Goal: Information Seeking & Learning: Find specific fact

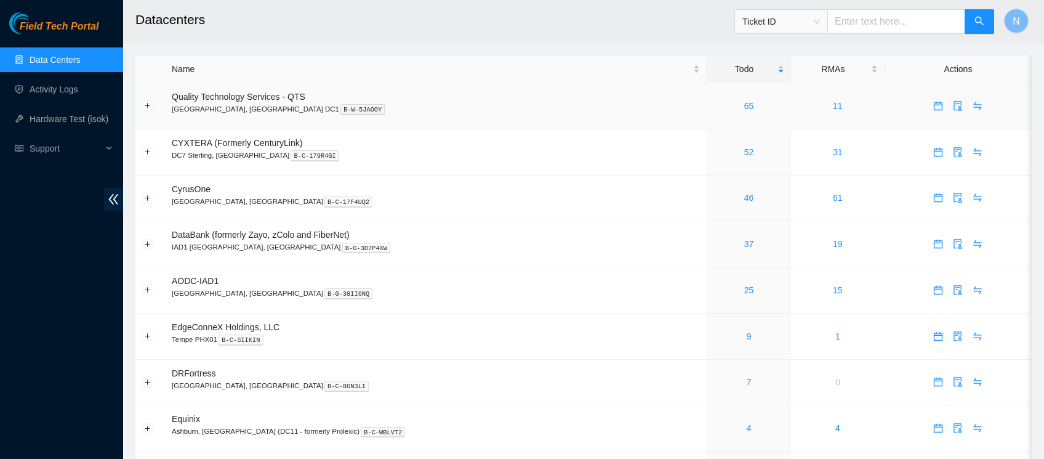
click at [410, 121] on td "Quality Technology Services - QTS Ashburn, VA DC1 B-W-5JAOOY" at bounding box center [436, 106] width 542 height 46
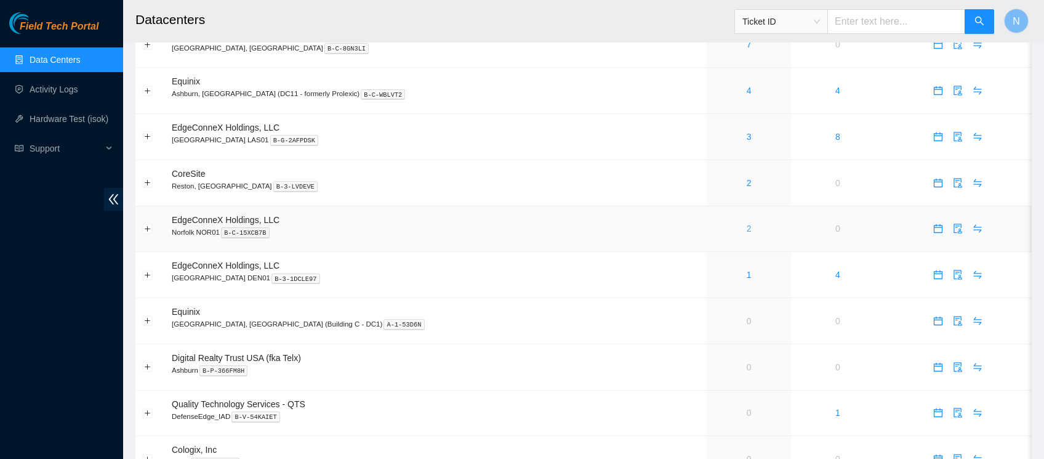
click at [747, 228] on link "2" at bounding box center [749, 229] width 5 height 10
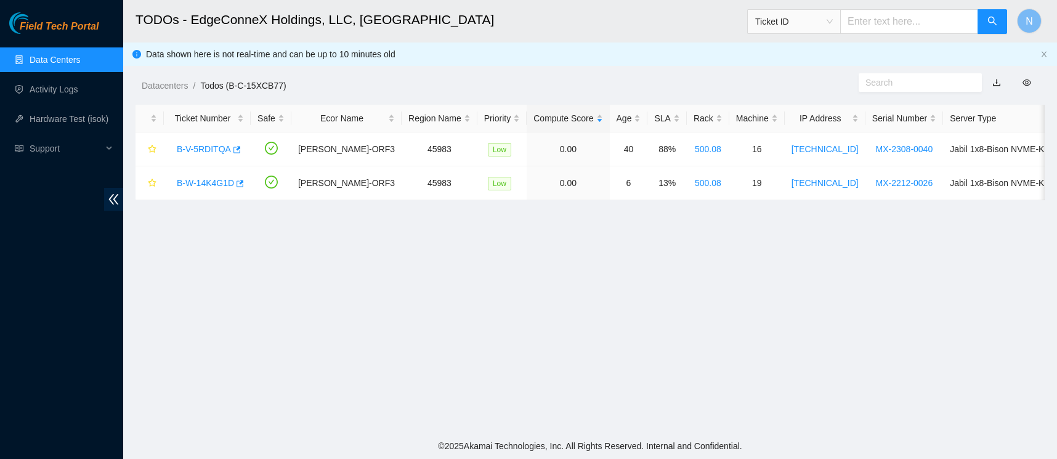
click at [70, 60] on link "Data Centers" at bounding box center [55, 60] width 50 height 10
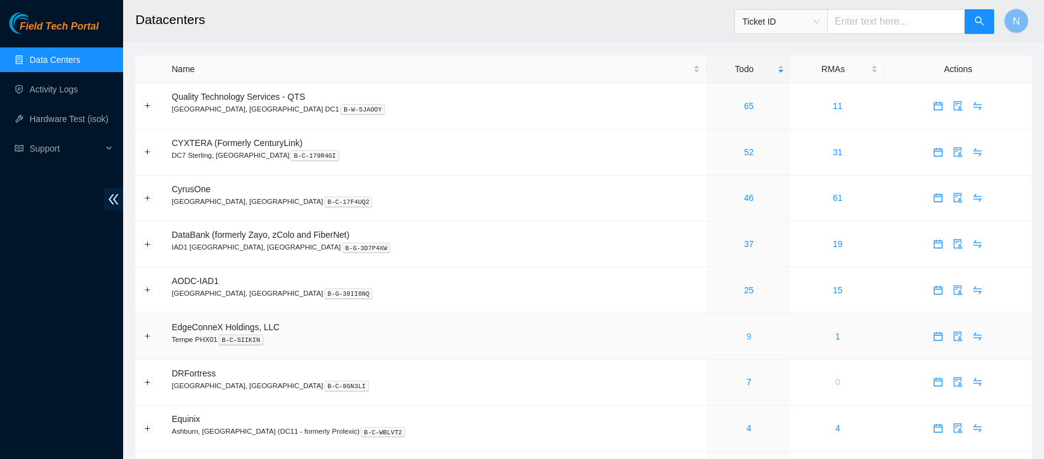
click at [747, 335] on link "9" at bounding box center [749, 336] width 5 height 10
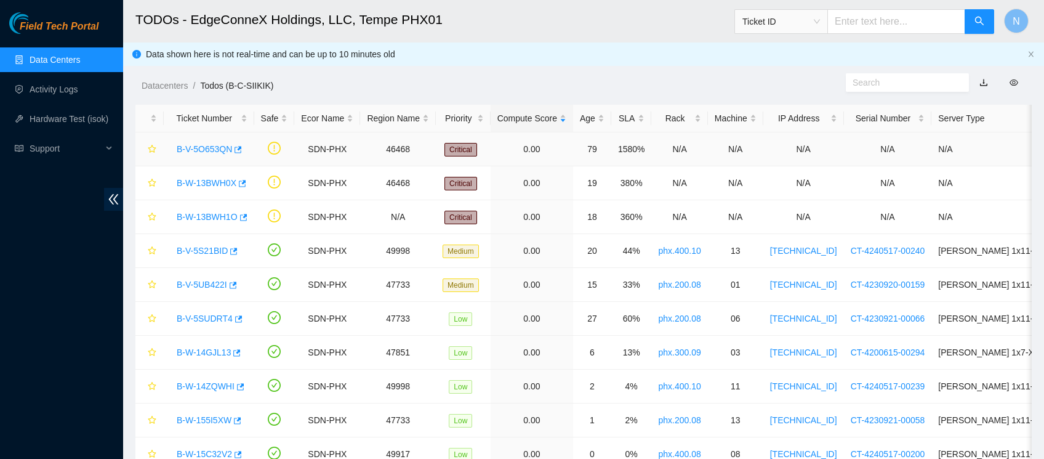
click at [320, 156] on td "SDN-PHX" at bounding box center [327, 149] width 66 height 34
drag, startPoint x: 169, startPoint y: 149, endPoint x: 237, endPoint y: 151, distance: 67.8
click at [237, 151] on td "B-V-5O653QN" at bounding box center [209, 149] width 91 height 34
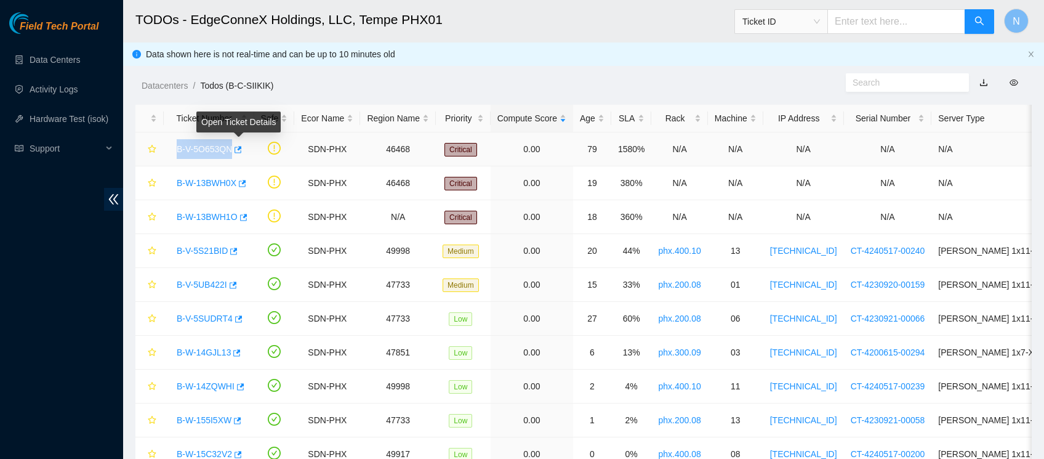
copy tr "B-V-5O653QN"
click at [216, 144] on link "B-V-5O653QN" at bounding box center [204, 149] width 55 height 10
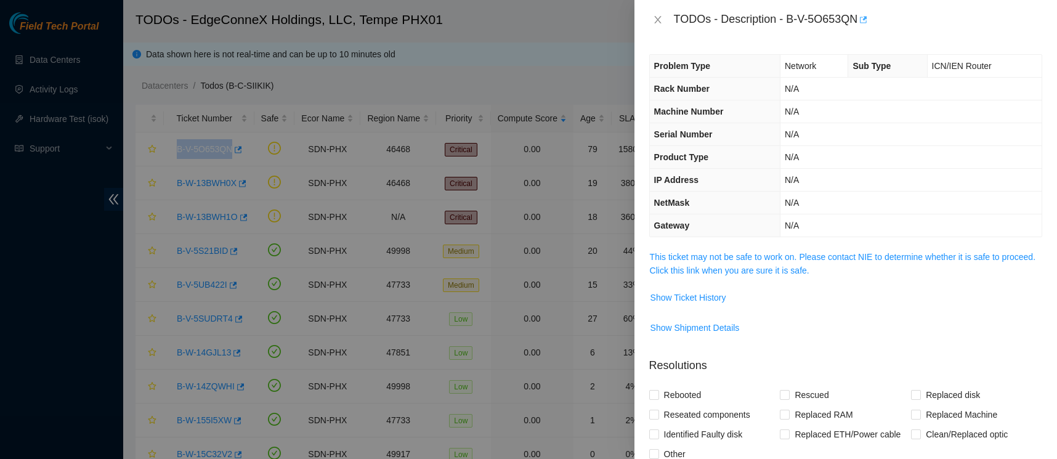
click at [867, 20] on icon "button" at bounding box center [863, 19] width 7 height 7
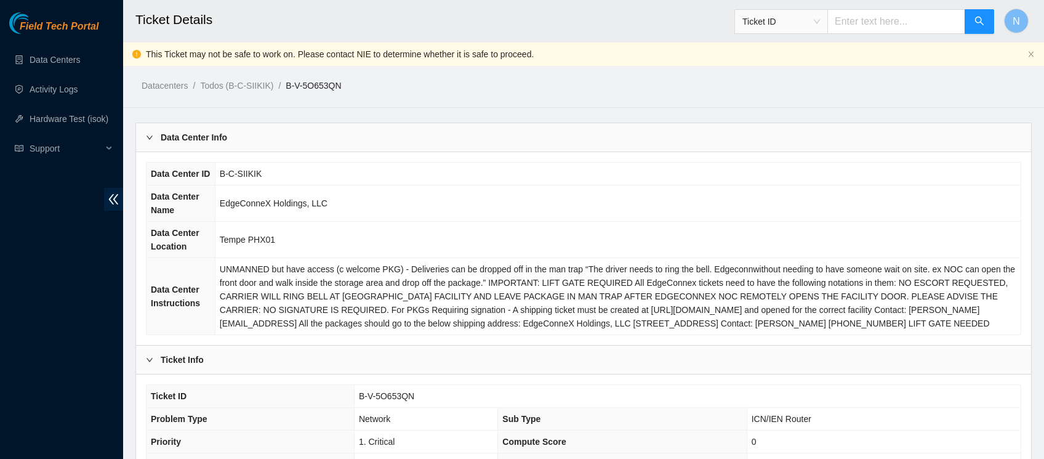
click at [434, 167] on td "B-C-SIIKIK" at bounding box center [618, 174] width 806 height 23
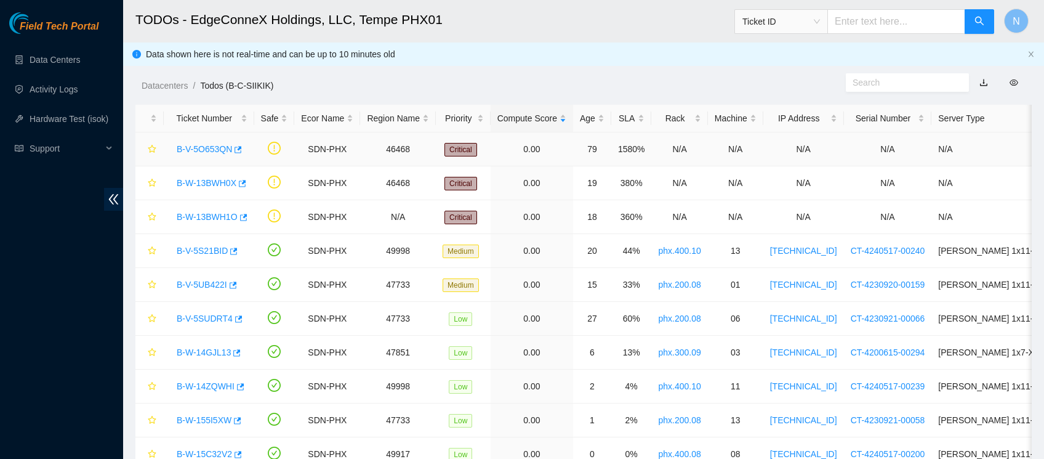
click at [216, 148] on link "B-V-5O653QN" at bounding box center [204, 149] width 55 height 10
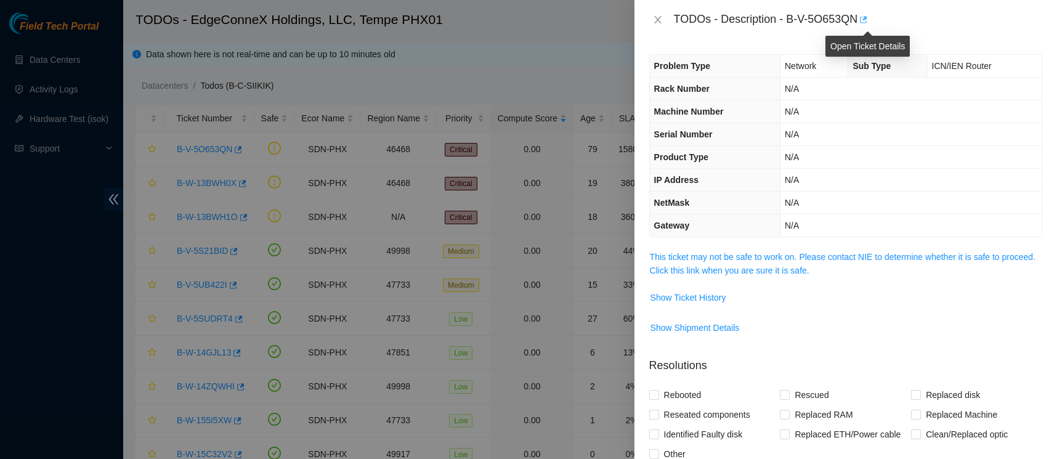
click at [867, 22] on icon "button" at bounding box center [863, 19] width 7 height 7
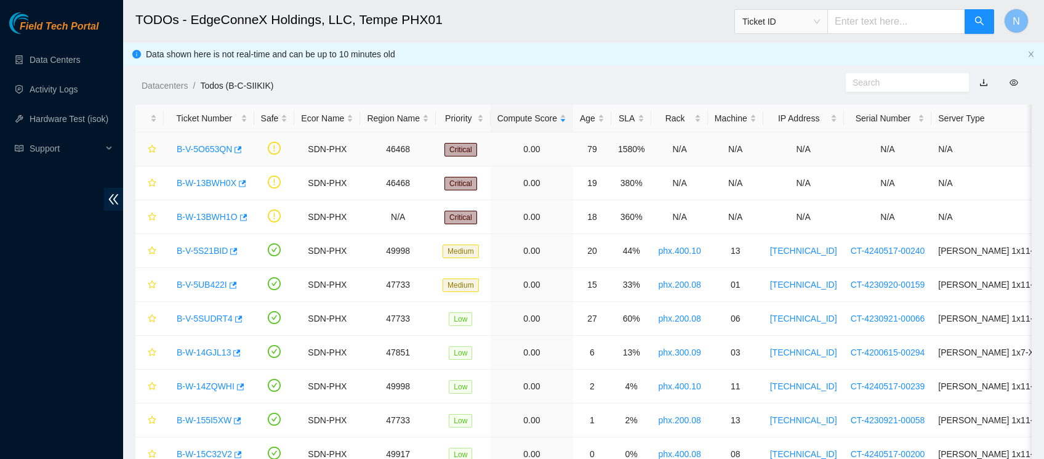
click at [212, 147] on link "B-V-5O653QN" at bounding box center [204, 149] width 55 height 10
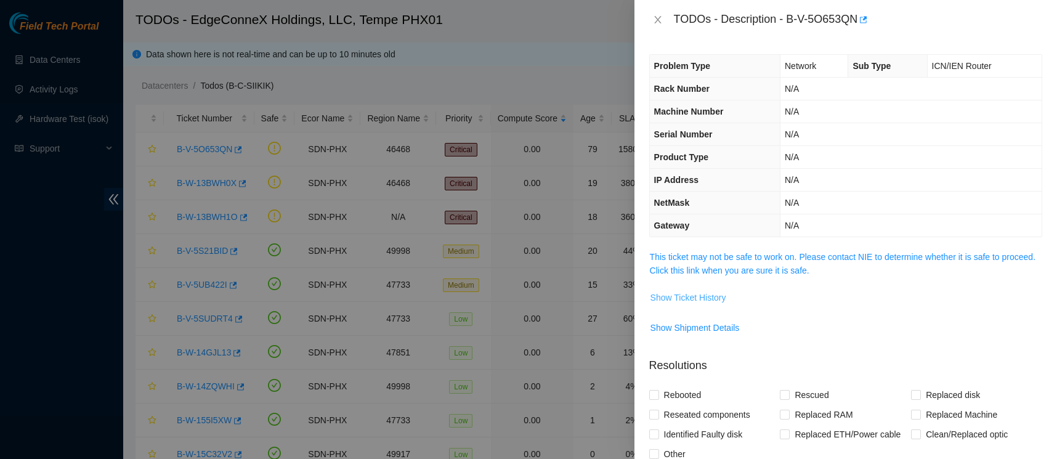
click at [711, 296] on span "Show Ticket History" at bounding box center [688, 298] width 76 height 14
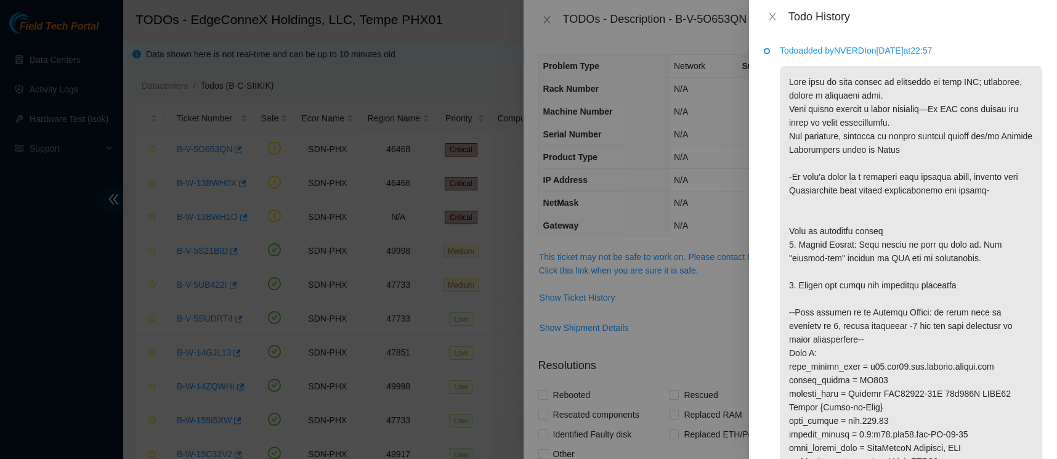
click at [706, 46] on div at bounding box center [528, 229] width 1057 height 459
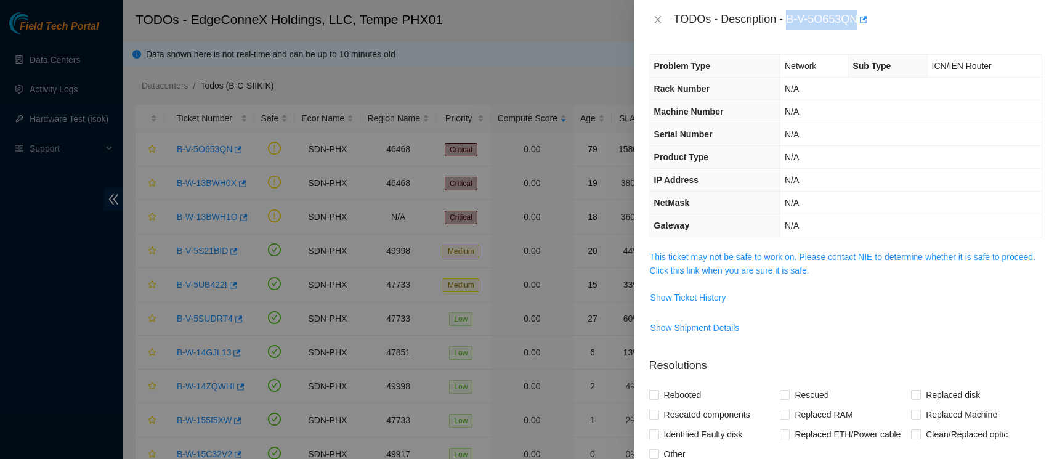
drag, startPoint x: 790, startPoint y: 18, endPoint x: 863, endPoint y: 22, distance: 72.7
click at [863, 22] on div "TODOs - Description - B-V-5O653QN" at bounding box center [858, 20] width 368 height 20
copy div "B-V-5O653QN"
click at [717, 297] on span "Show Ticket History" at bounding box center [688, 298] width 76 height 14
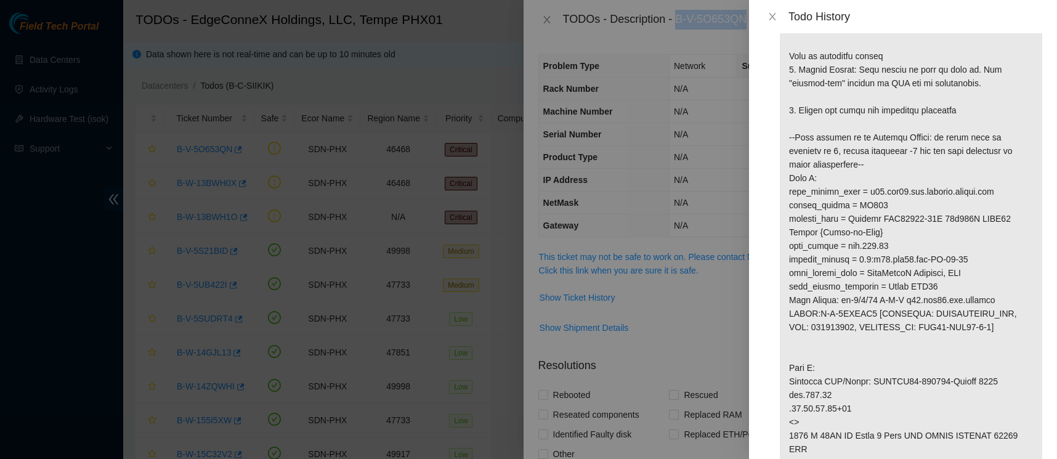
scroll to position [166, 0]
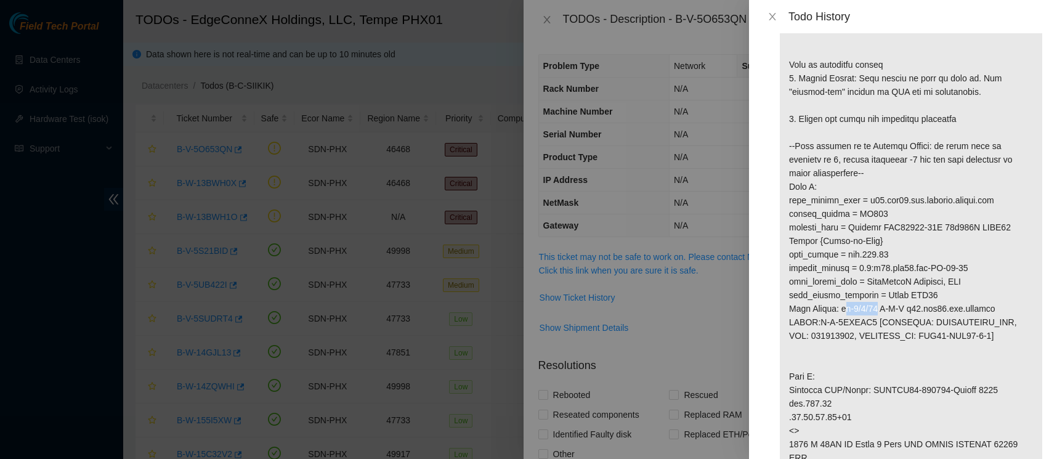
drag, startPoint x: 881, startPoint y: 305, endPoint x: 847, endPoint y: 306, distance: 33.9
click at [847, 306] on p at bounding box center [911, 315] width 262 height 831
copy p "t-0/0/22"
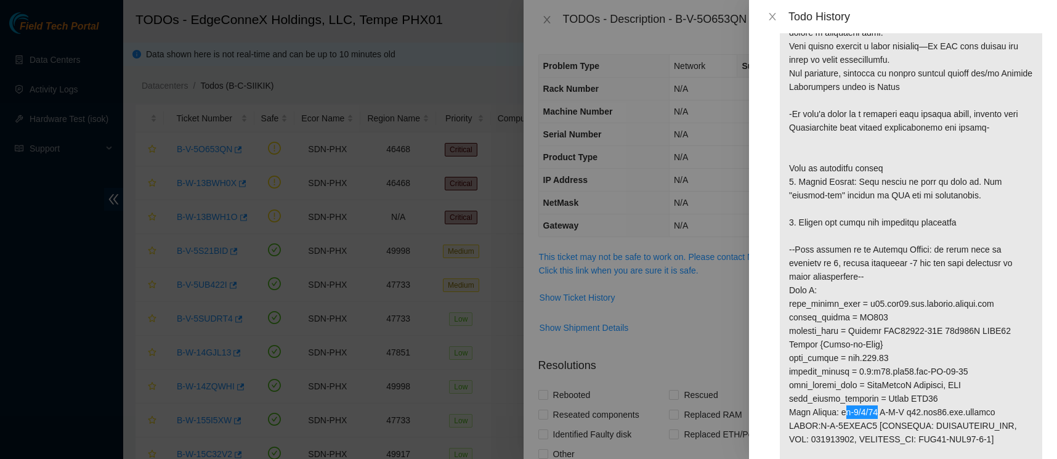
scroll to position [57, 0]
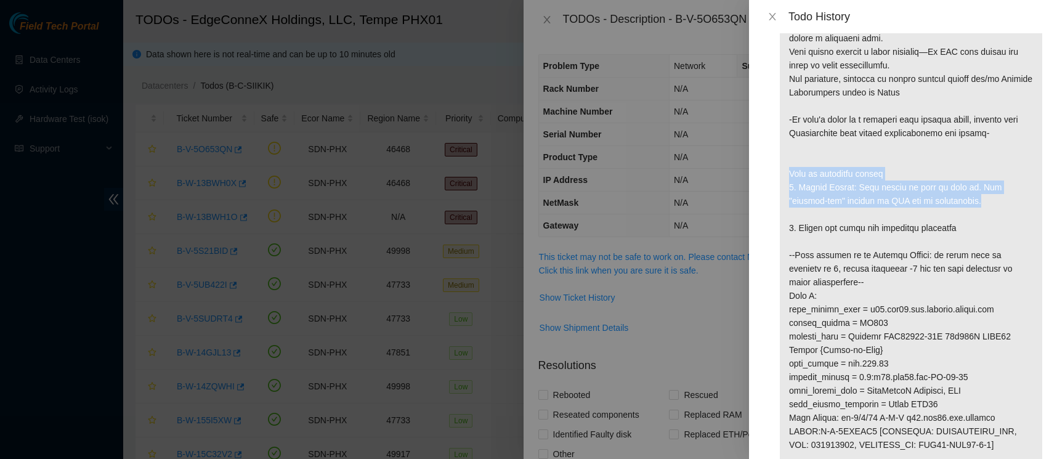
drag, startPoint x: 1001, startPoint y: 203, endPoint x: 788, endPoint y: 179, distance: 214.3
click at [788, 179] on p at bounding box center [911, 424] width 262 height 831
copy p "Port is reporting errors 1. Safety Notice: This ticket is safe to work on. The …"
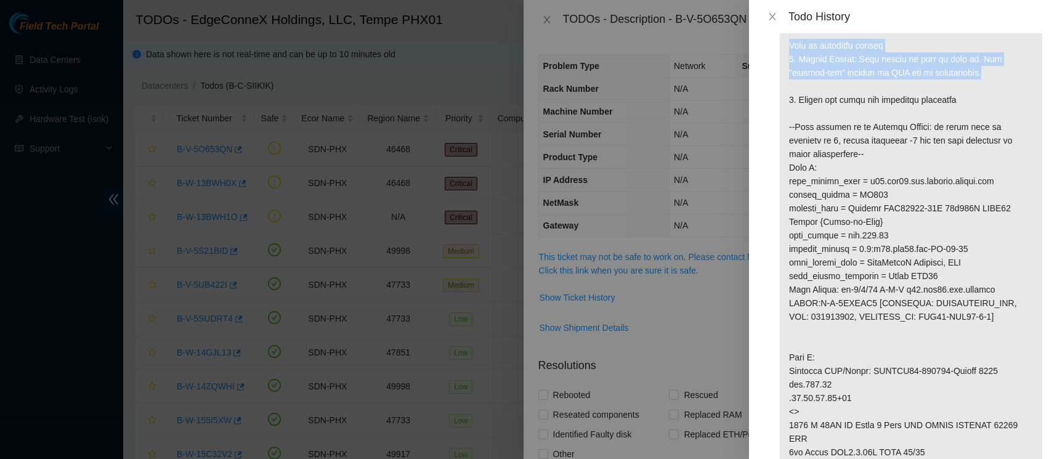
scroll to position [188, 0]
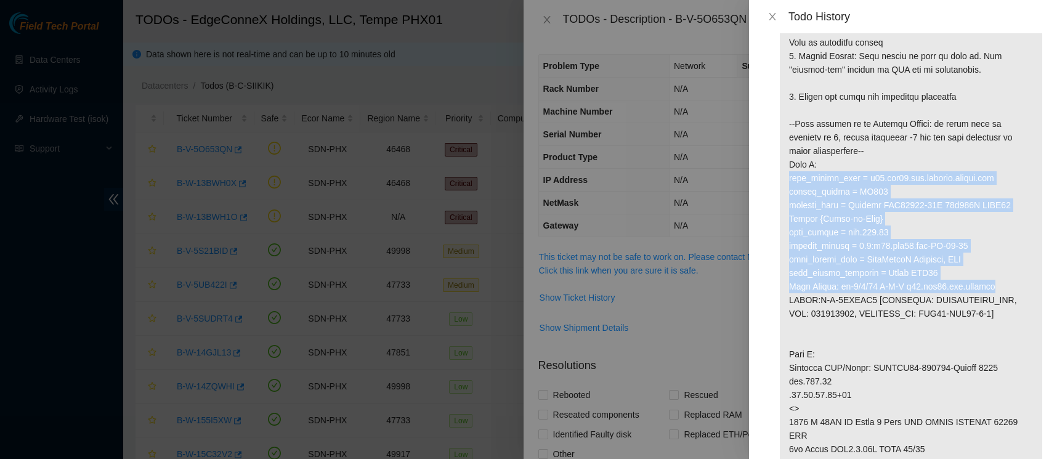
drag, startPoint x: 789, startPoint y: 179, endPoint x: 1023, endPoint y: 288, distance: 257.3
click at [1023, 288] on p at bounding box center [911, 292] width 262 height 831
copy p "fqdn_router_name = [DOMAIN_NAME] serial_number = DZ774 product_name = Juniper Q…"
click at [852, 240] on p at bounding box center [911, 292] width 262 height 831
drag, startPoint x: 1006, startPoint y: 288, endPoint x: 786, endPoint y: 180, distance: 245.4
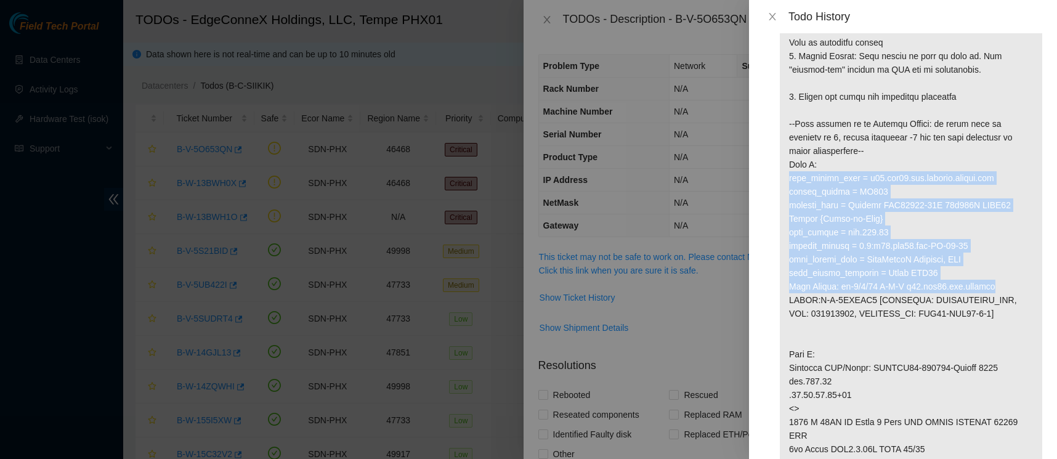
click at [786, 180] on p at bounding box center [911, 292] width 262 height 831
copy p "fqdn_router_name = [DOMAIN_NAME] serial_number = DZ774 product_name = Juniper Q…"
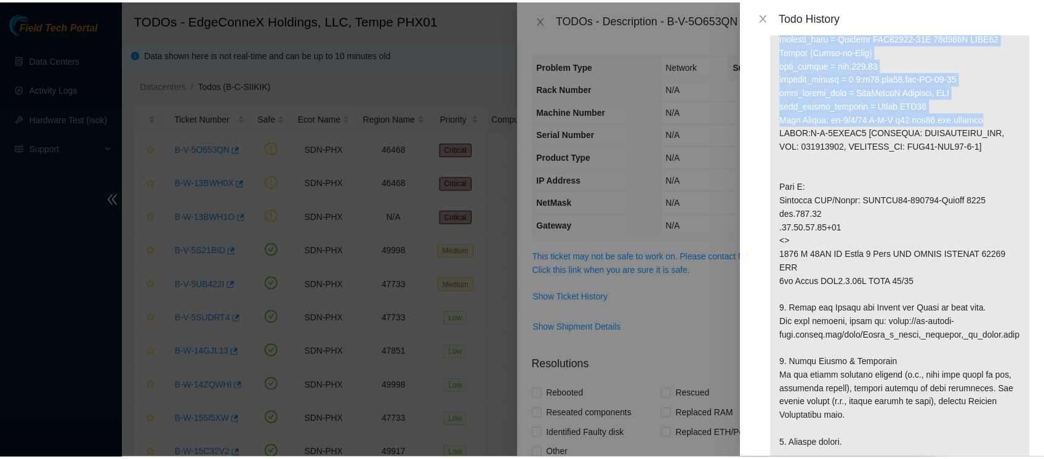
scroll to position [422, 0]
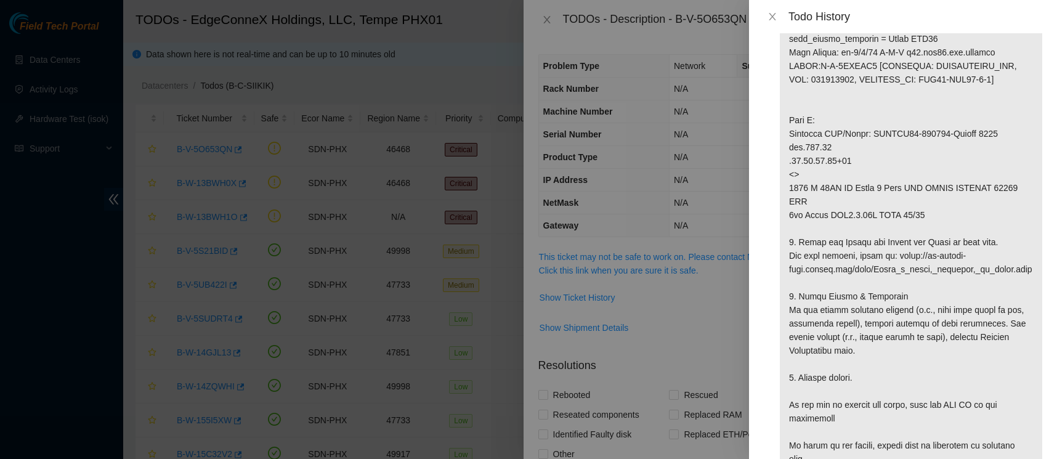
click at [891, 230] on p at bounding box center [911, 58] width 262 height 831
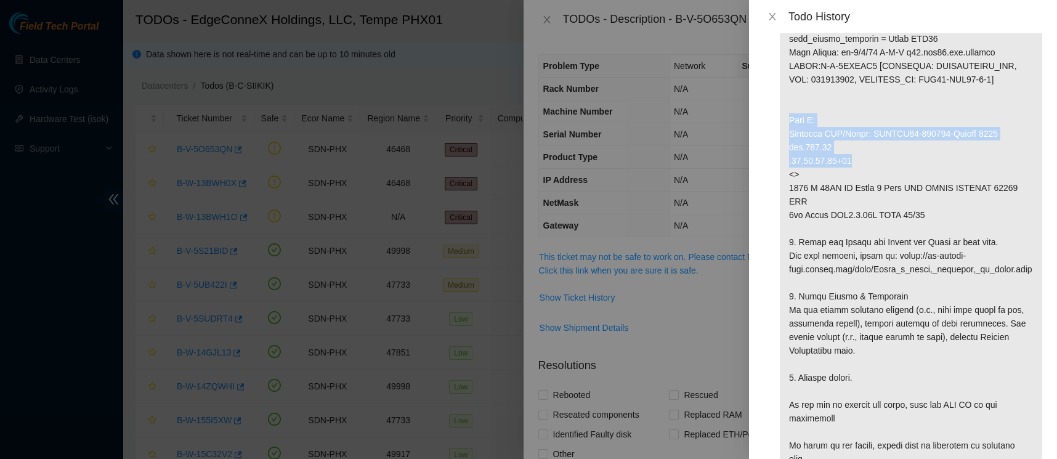
drag, startPoint x: 880, startPoint y: 163, endPoint x: 785, endPoint y: 116, distance: 105.8
click at [785, 115] on p at bounding box center [911, 58] width 262 height 831
copy p "Side Z: Provider CID/Label: EDCPHX01-223328-Akamai 2193 phx.300.13 .02.01.05.23…"
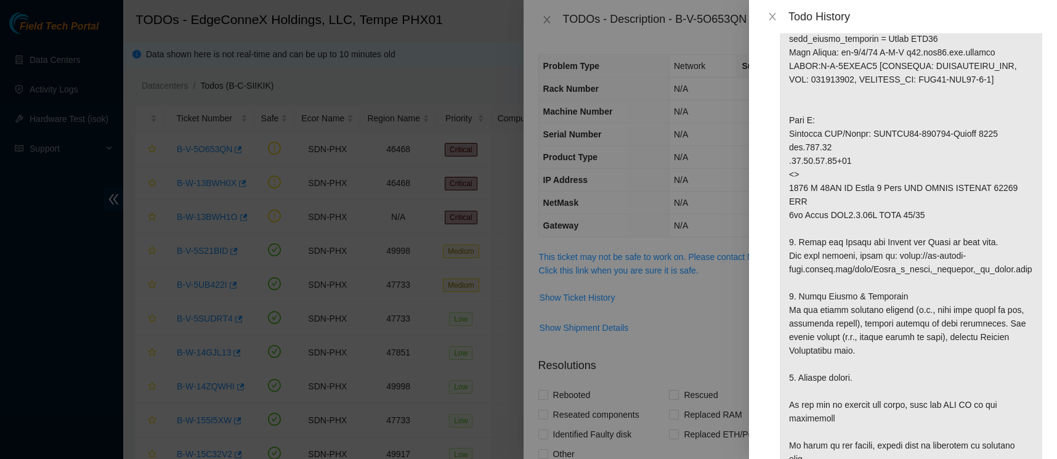
click at [493, 46] on div at bounding box center [528, 229] width 1057 height 459
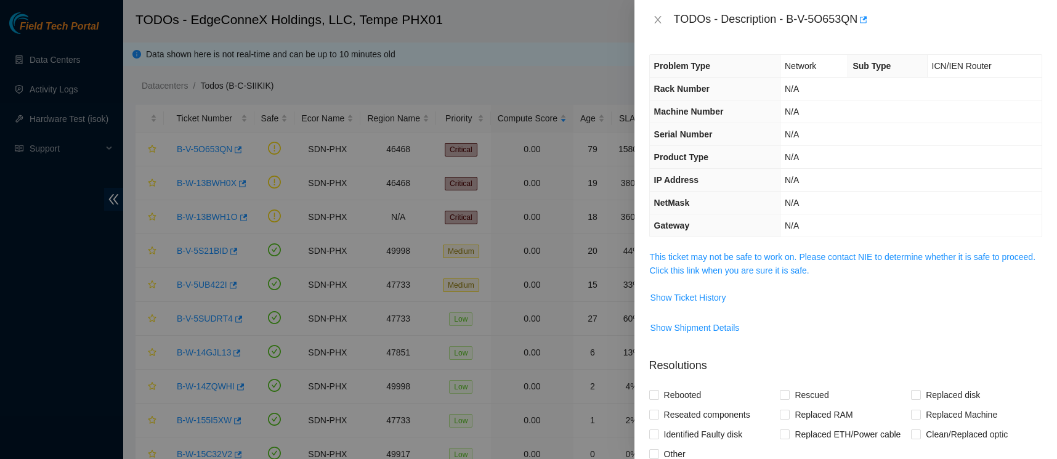
click at [528, 49] on div at bounding box center [528, 229] width 1057 height 459
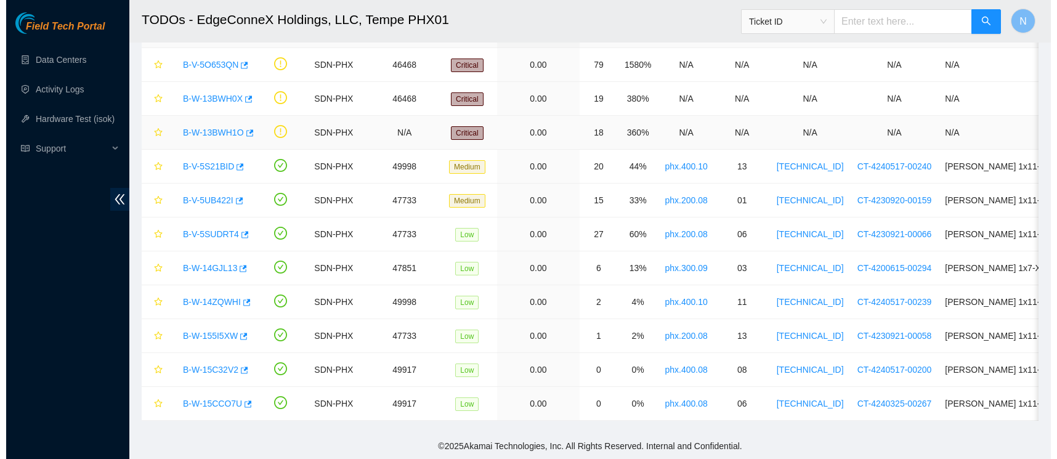
scroll to position [0, 0]
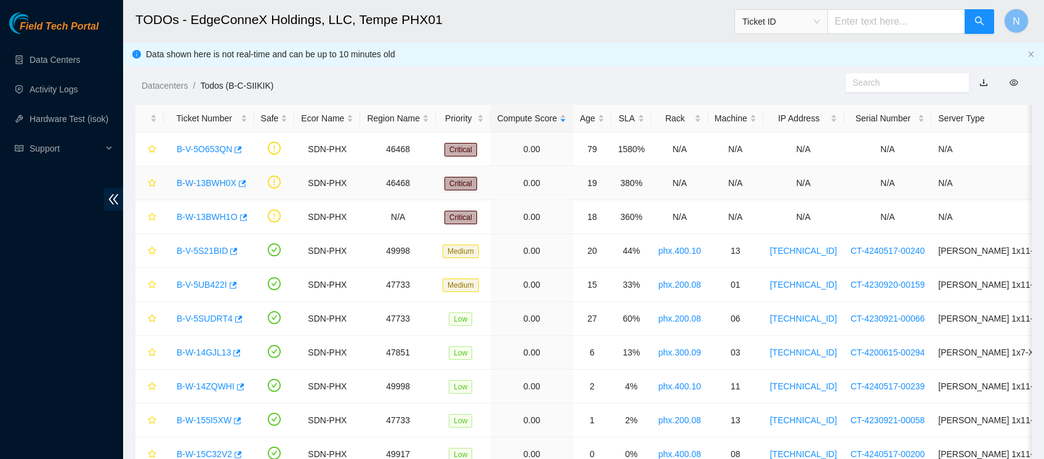
click at [223, 184] on link "B-W-13BWH0X" at bounding box center [207, 183] width 60 height 10
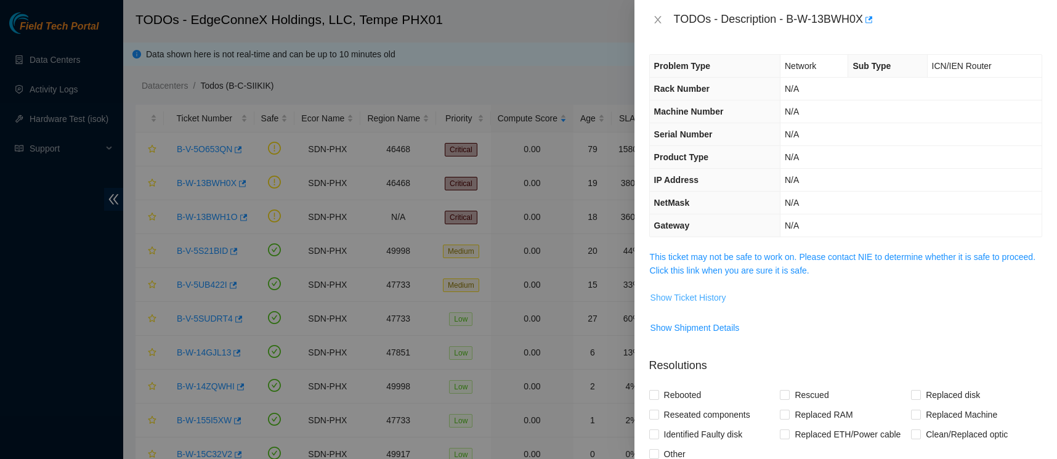
click at [706, 301] on span "Show Ticket History" at bounding box center [688, 298] width 76 height 14
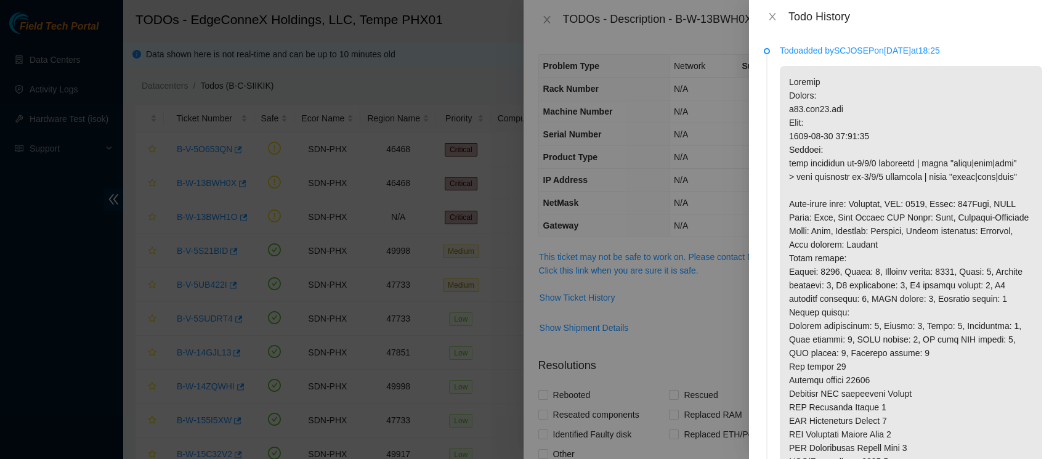
click at [463, 125] on div at bounding box center [528, 229] width 1057 height 459
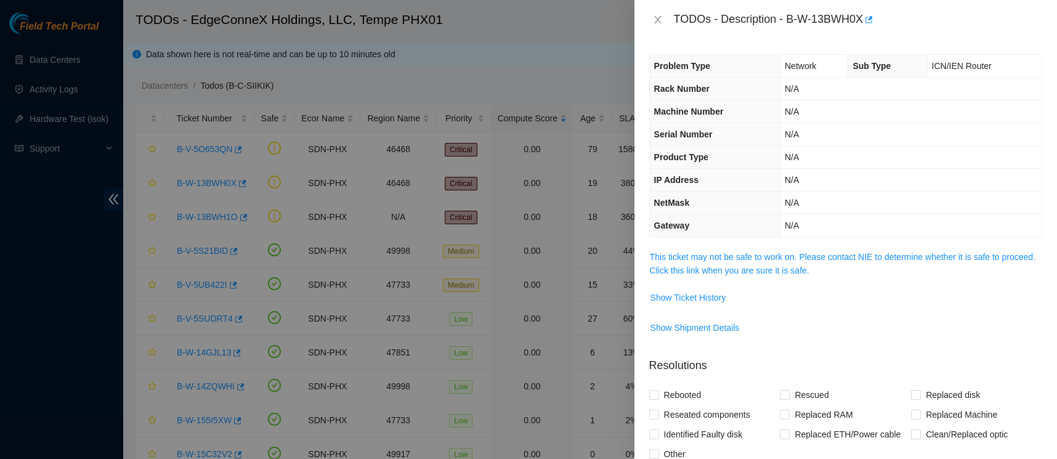
click at [530, 57] on div at bounding box center [528, 229] width 1057 height 459
drag, startPoint x: 788, startPoint y: 19, endPoint x: 868, endPoint y: 23, distance: 80.8
click at [868, 23] on div "TODOs - Description - B-W-13BWH0X" at bounding box center [858, 20] width 368 height 20
copy div "B-W-13BWH0X"
